Goal: Navigation & Orientation: Find specific page/section

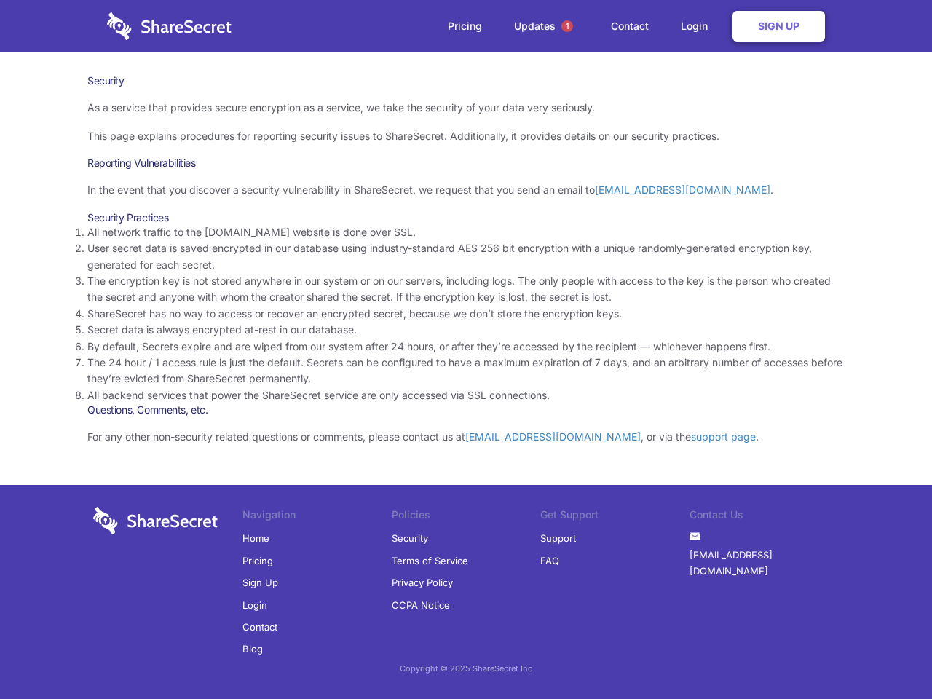
click at [466, 350] on li "By default, Secrets expire and are wiped from our system after 24 hours, or aft…" at bounding box center [465, 347] width 757 height 16
click at [567, 26] on span "1" at bounding box center [567, 26] width 12 height 12
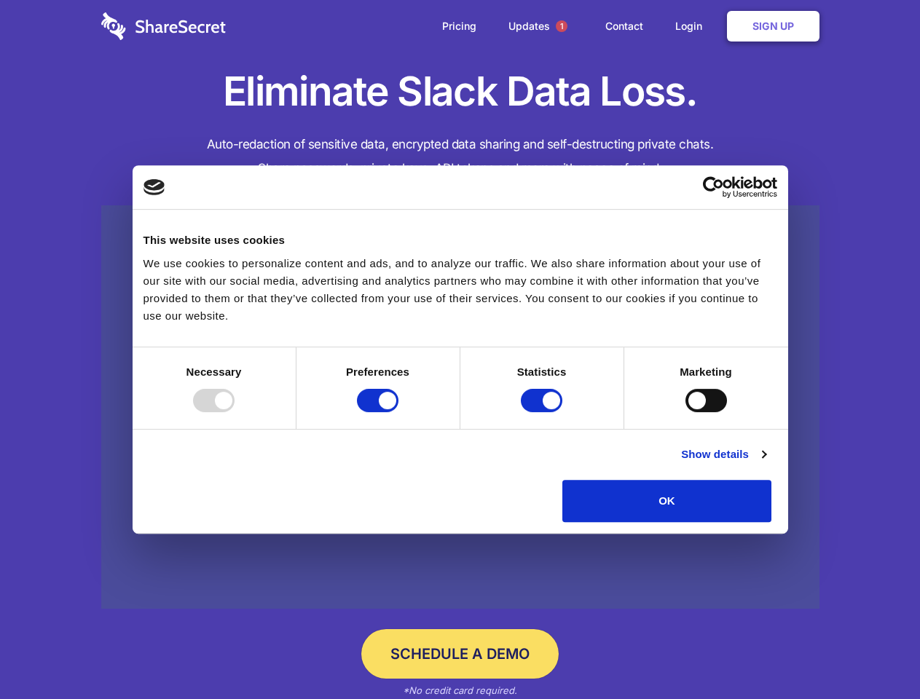
click at [234, 412] on div at bounding box center [214, 400] width 42 height 23
click at [398, 412] on input "Preferences" at bounding box center [378, 400] width 42 height 23
checkbox input "false"
click at [543, 412] on input "Statistics" at bounding box center [542, 400] width 42 height 23
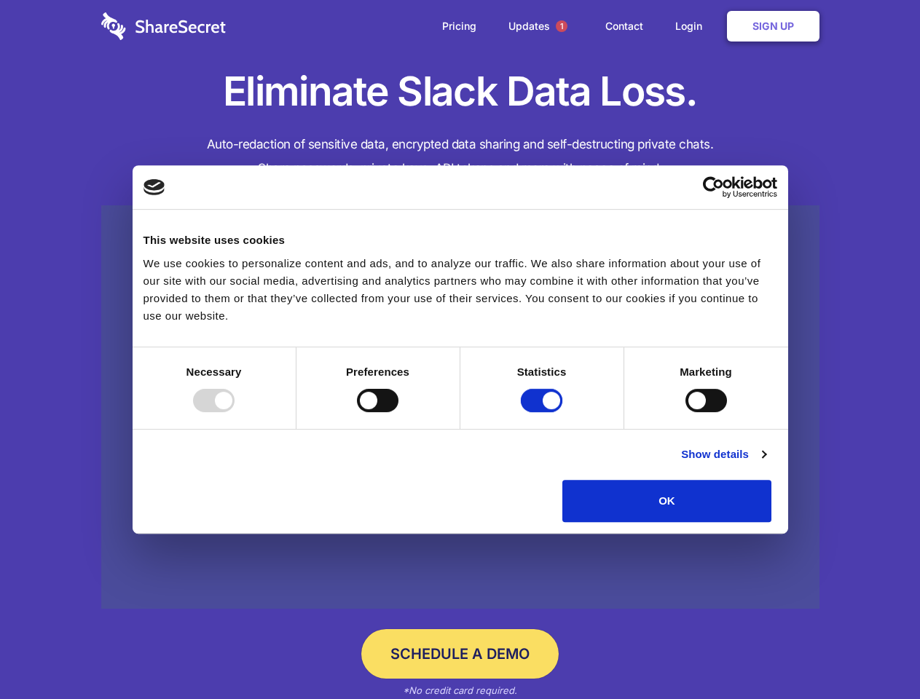
checkbox input "false"
click at [685, 412] on input "Marketing" at bounding box center [706, 400] width 42 height 23
checkbox input "true"
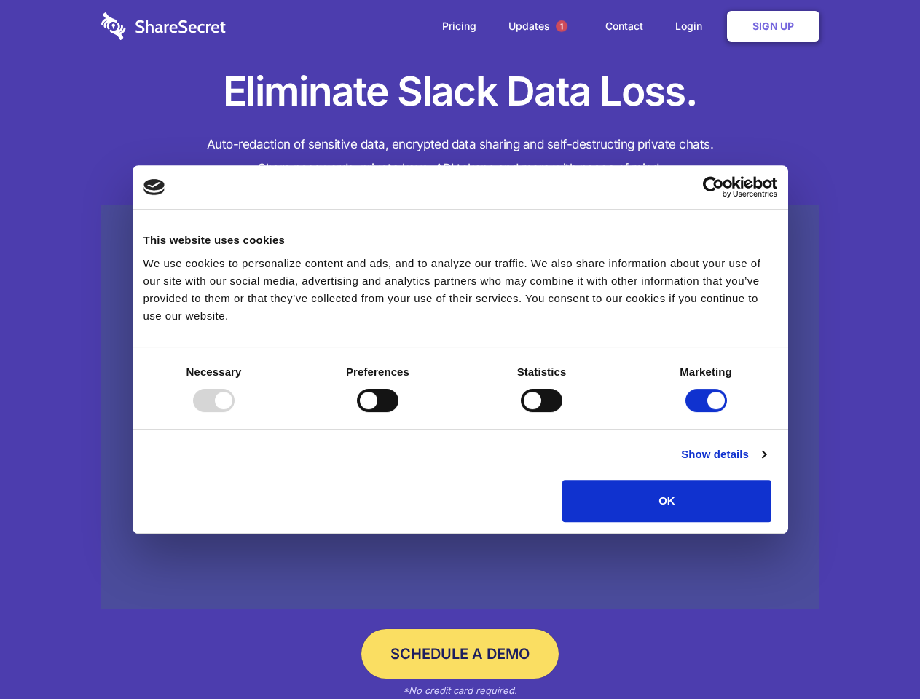
click at [765, 463] on link "Show details" at bounding box center [723, 454] width 84 height 17
click at [0, 0] on div "Necessary cookies help make a website usable by enabling basic functions like p…" at bounding box center [0, 0] width 0 height 0
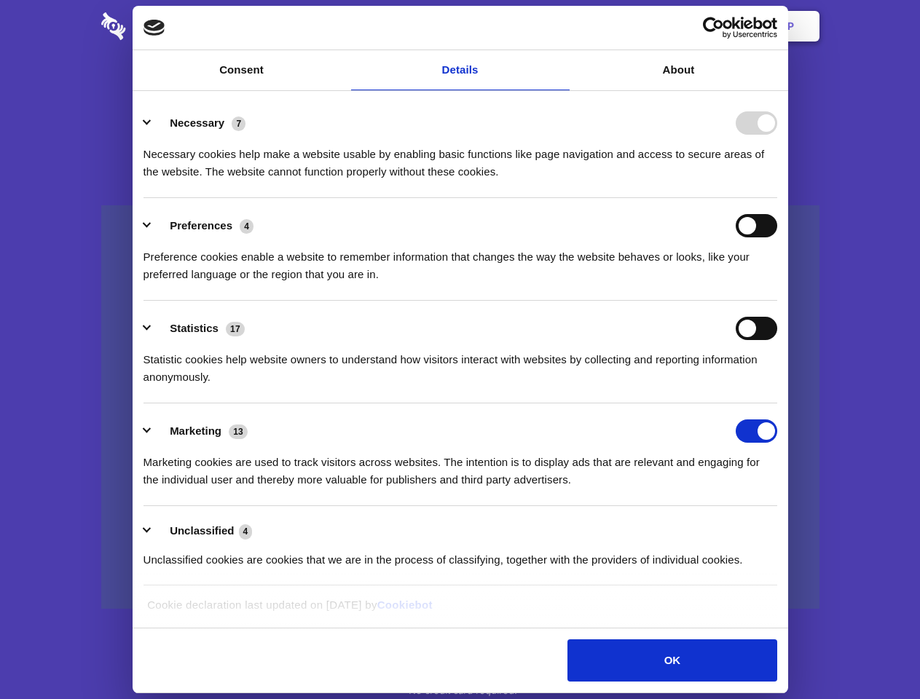
click at [561, 26] on span "1" at bounding box center [562, 26] width 12 height 12
